Goal: Information Seeking & Learning: Learn about a topic

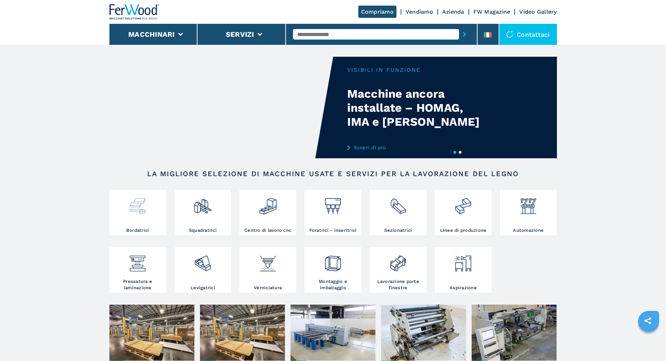
click at [139, 216] on div at bounding box center [137, 209] width 53 height 36
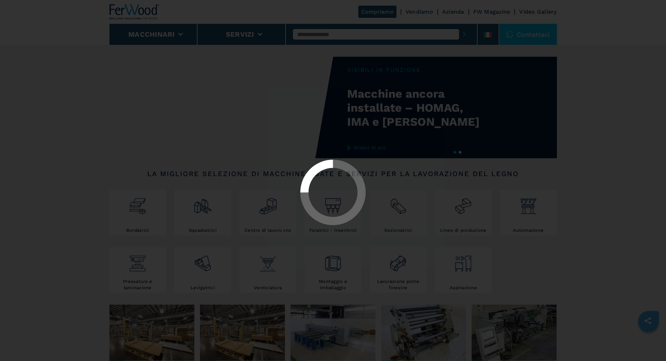
select select "**********"
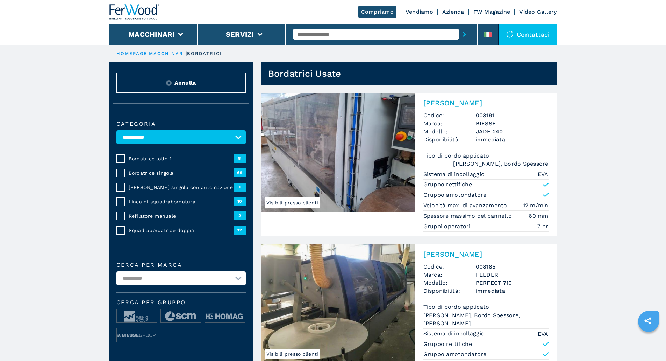
click at [161, 234] on span "Squadrabordatrice doppia" at bounding box center [181, 230] width 105 height 7
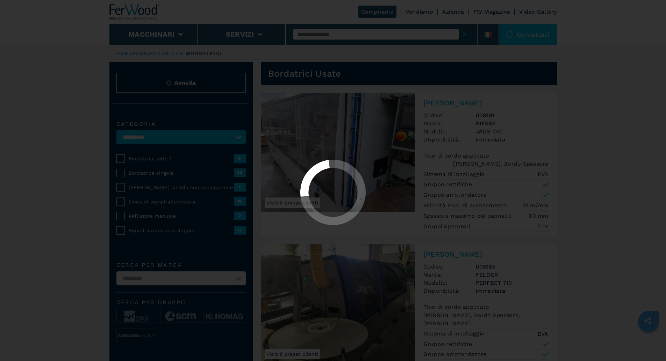
select select "**********"
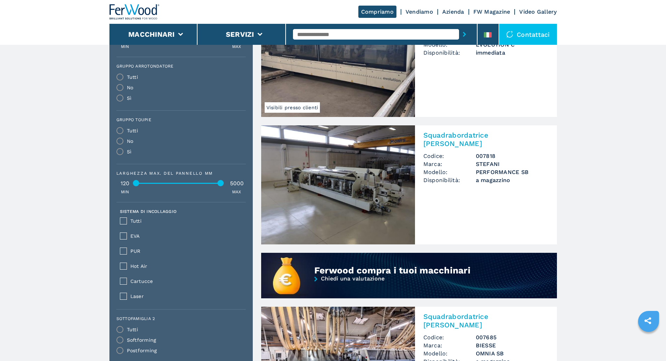
scroll to position [396, 0]
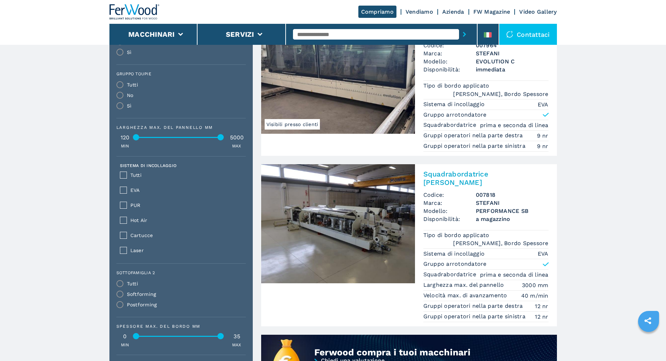
click at [383, 220] on img at bounding box center [338, 223] width 154 height 119
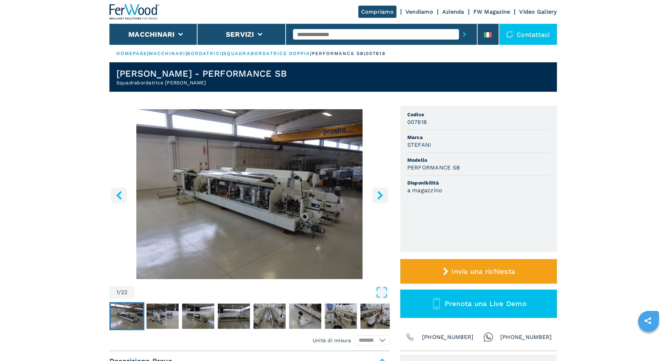
click at [379, 199] on icon "right-button" at bounding box center [380, 195] width 6 height 9
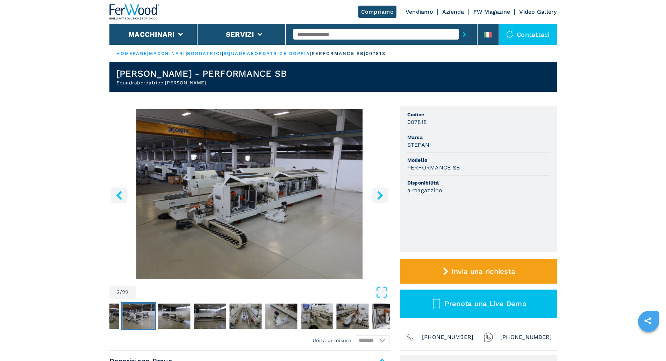
click at [379, 199] on icon "right-button" at bounding box center [380, 195] width 6 height 9
click at [379, 197] on icon "right-button" at bounding box center [380, 195] width 6 height 9
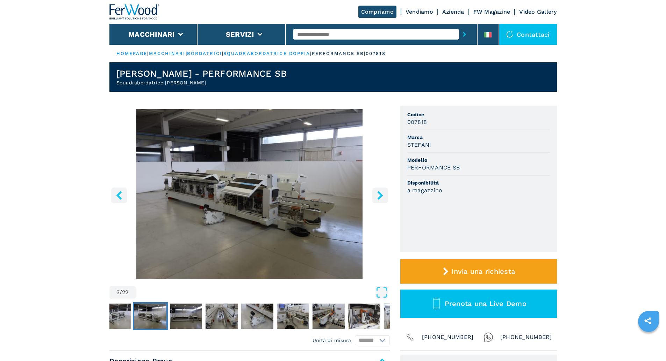
click at [379, 197] on icon "right-button" at bounding box center [380, 195] width 6 height 9
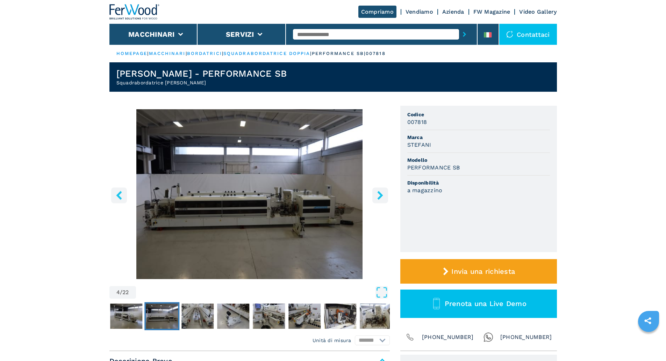
click at [379, 197] on icon "right-button" at bounding box center [380, 195] width 6 height 9
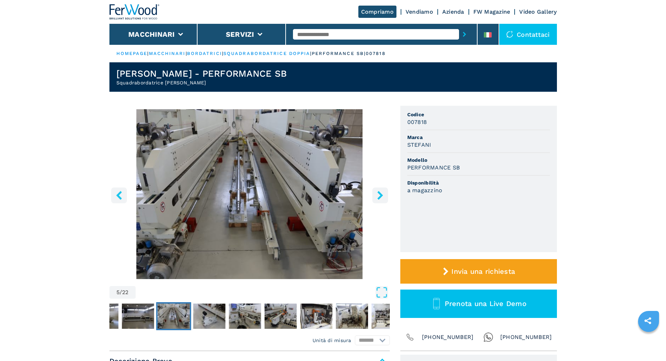
click at [379, 197] on icon "right-button" at bounding box center [380, 195] width 6 height 9
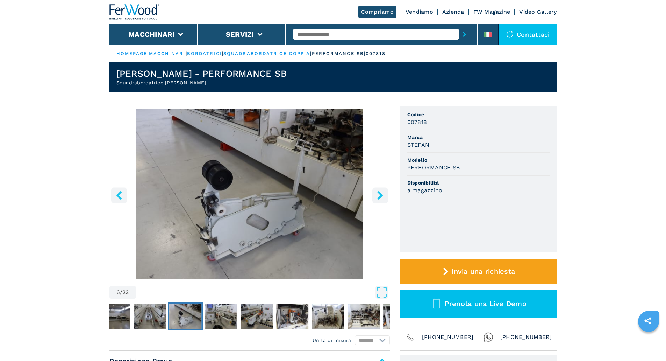
click at [379, 197] on icon "right-button" at bounding box center [380, 195] width 6 height 9
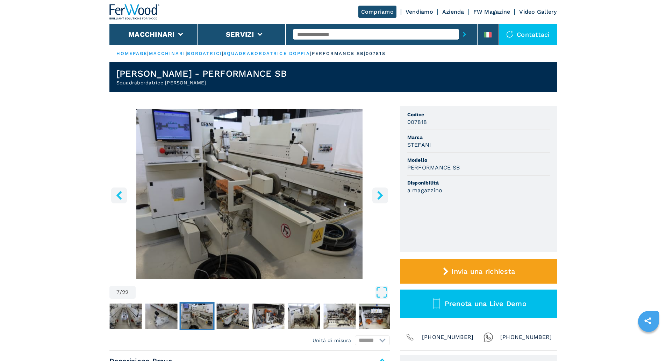
click at [379, 197] on icon "right-button" at bounding box center [380, 195] width 6 height 9
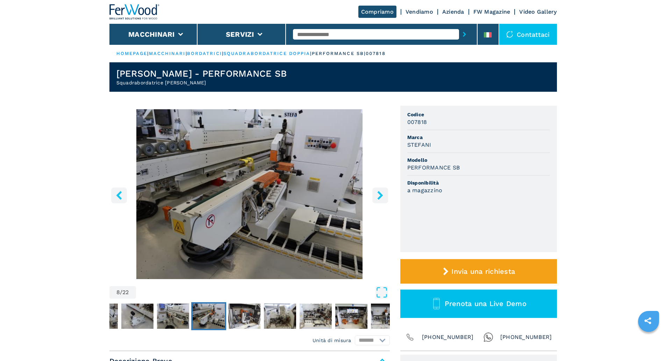
click at [379, 197] on icon "right-button" at bounding box center [380, 195] width 6 height 9
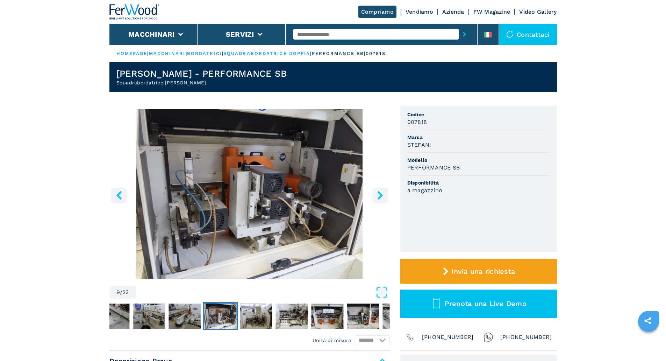
click at [379, 197] on icon "right-button" at bounding box center [380, 195] width 6 height 9
